Goal: Transaction & Acquisition: Subscribe to service/newsletter

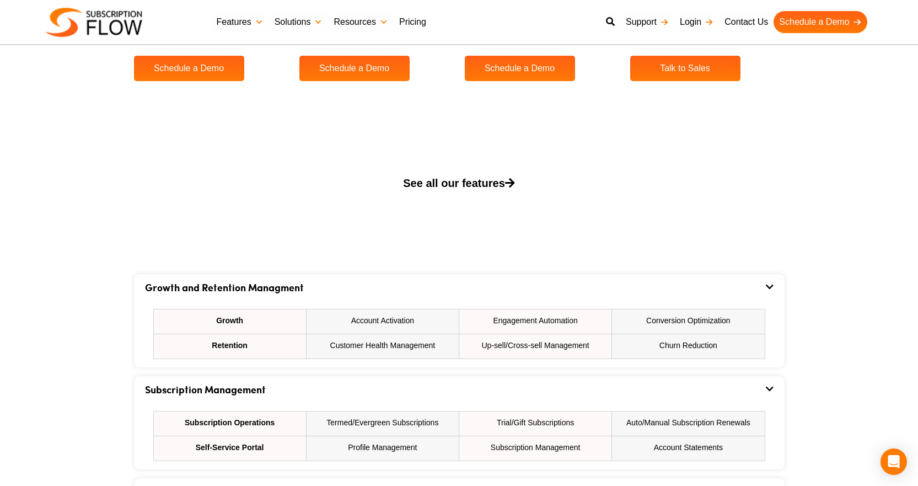
scroll to position [552, 0]
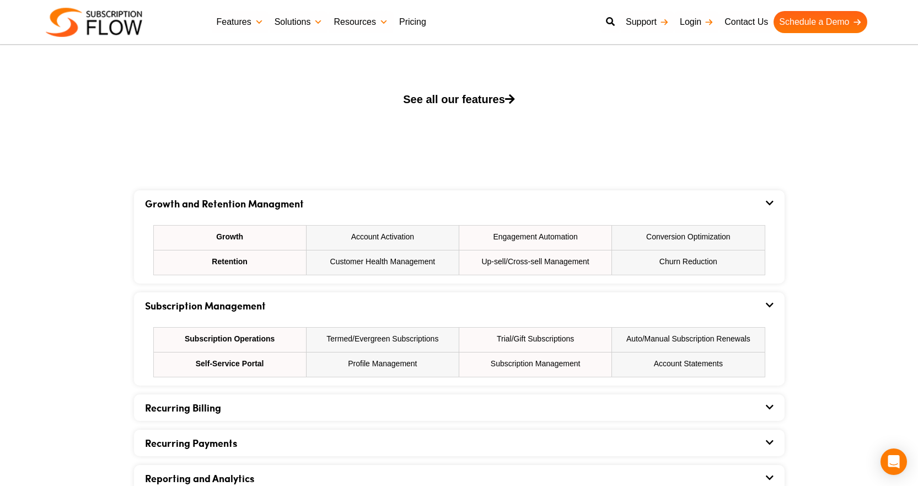
click at [443, 97] on span "See all our features" at bounding box center [459, 99] width 112 height 12
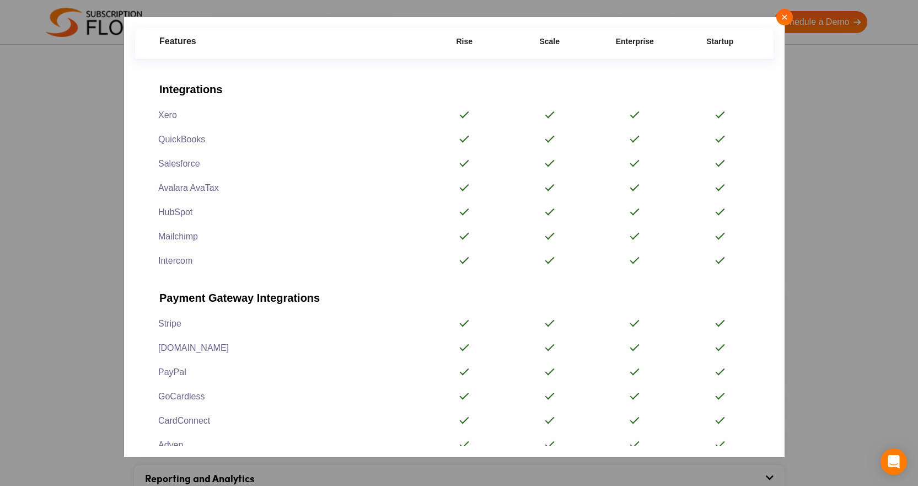
scroll to position [2482, 0]
click at [784, 19] on span "×" at bounding box center [784, 17] width 7 height 12
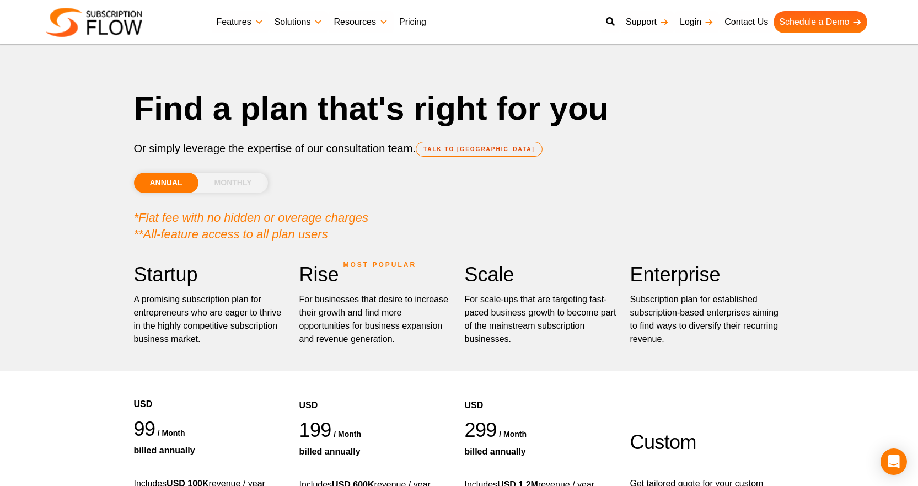
scroll to position [0, 0]
click at [226, 186] on li "MONTHLY" at bounding box center [233, 183] width 69 height 20
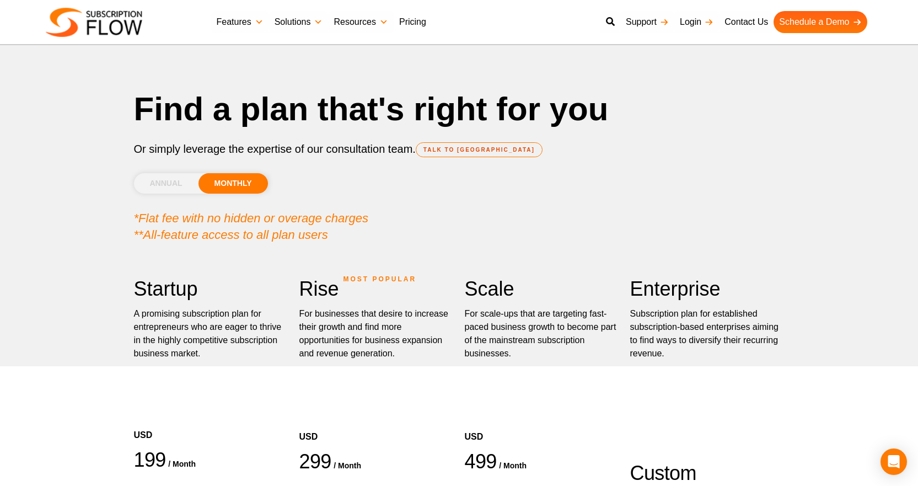
click at [165, 184] on li "ANNUAL" at bounding box center [166, 183] width 65 height 20
